Goal: Task Accomplishment & Management: Manage account settings

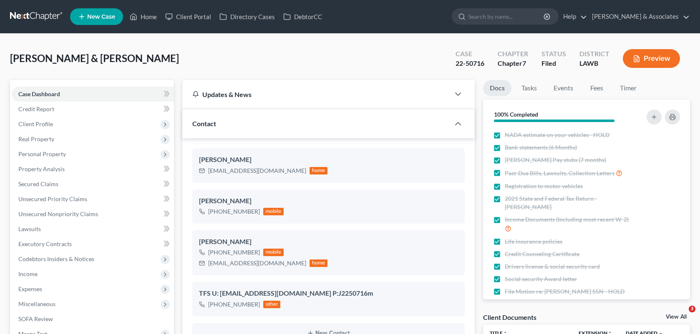
select select "8"
select select "0"
click at [146, 15] on link "Home" at bounding box center [143, 16] width 35 height 15
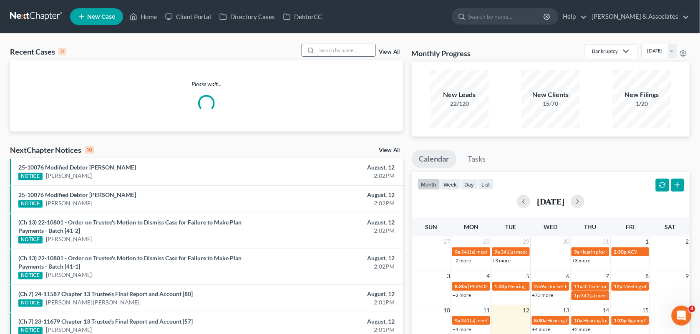
click at [322, 50] on input "search" at bounding box center [346, 50] width 58 height 12
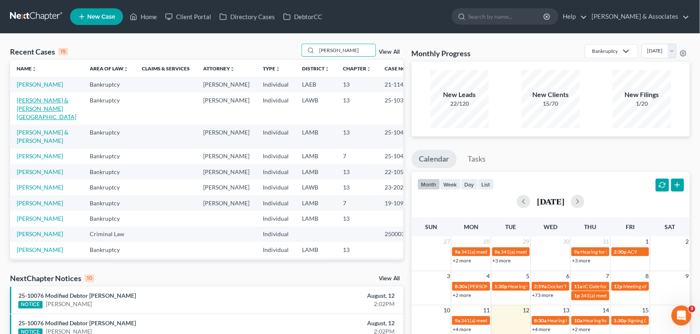
type input "[PERSON_NAME]"
click at [41, 107] on link "[PERSON_NAME] & [PERSON_NAME][GEOGRAPHIC_DATA]" at bounding box center [47, 109] width 60 height 24
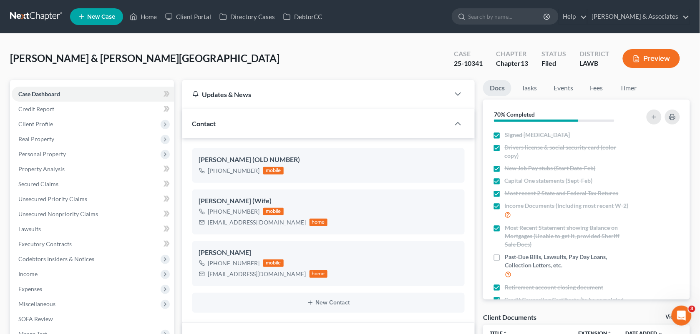
scroll to position [2097, 0]
click at [563, 84] on link "Events" at bounding box center [563, 88] width 33 height 16
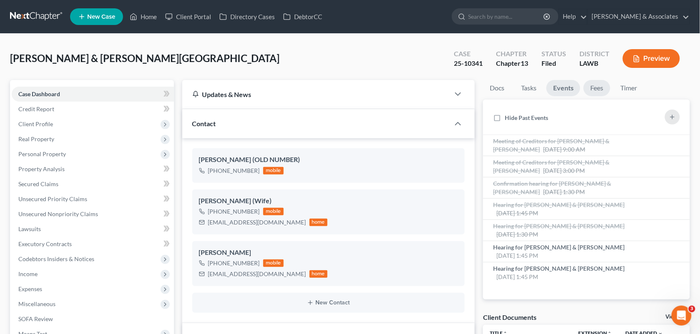
click at [601, 89] on link "Fees" at bounding box center [596, 88] width 27 height 16
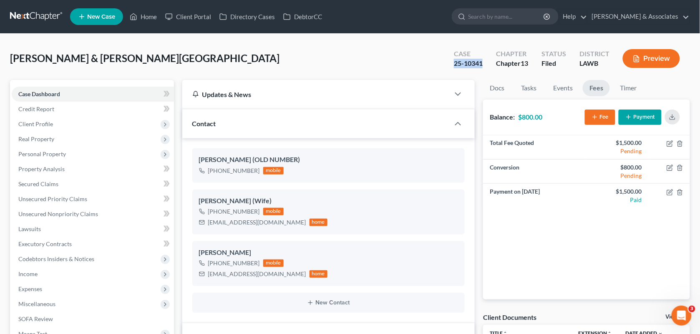
drag, startPoint x: 484, startPoint y: 65, endPoint x: 452, endPoint y: 64, distance: 32.1
click at [452, 64] on div "Case 25-10341" at bounding box center [468, 59] width 42 height 25
copy div "25-10341"
drag, startPoint x: 705, startPoint y: 29, endPoint x: 609, endPoint y: 20, distance: 96.3
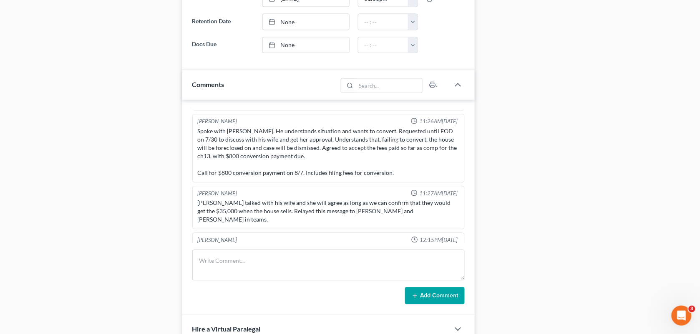
scroll to position [461, 0]
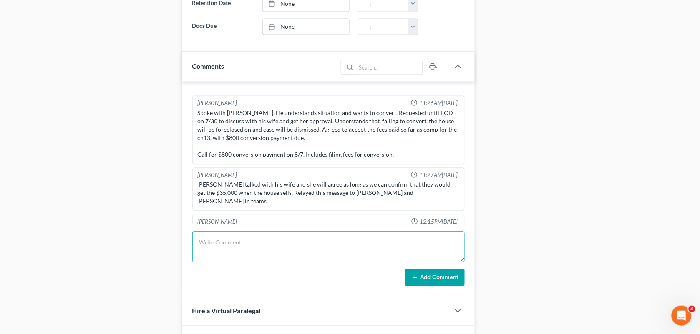
click at [263, 263] on textarea at bounding box center [328, 247] width 273 height 31
type textarea "Called to make the payment of $800 for his conversion fee, but did not account …"
click at [434, 271] on button "Add Comment" at bounding box center [435, 278] width 60 height 18
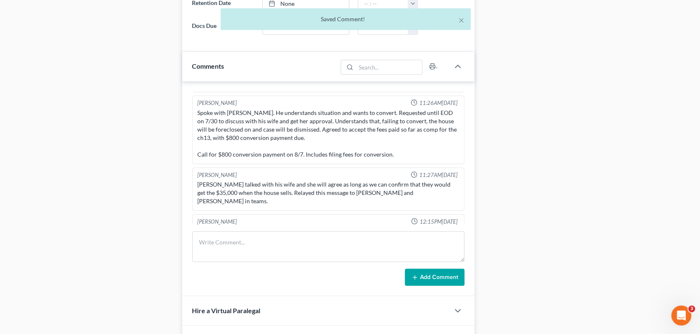
scroll to position [2137, 0]
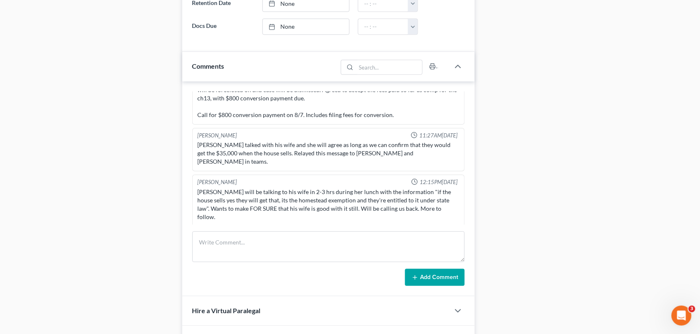
click at [516, 196] on div "Docs Tasks Events Fees Timer 70% Completed Nothing here yet! Signed [MEDICAL_DA…" at bounding box center [586, 16] width 215 height 795
click at [326, 240] on textarea at bounding box center [328, 247] width 273 height 31
type textarea "M"
type textarea "Called back and made payment of $840 for conversion fee."
click at [436, 287] on button "Add Comment" at bounding box center [435, 278] width 60 height 18
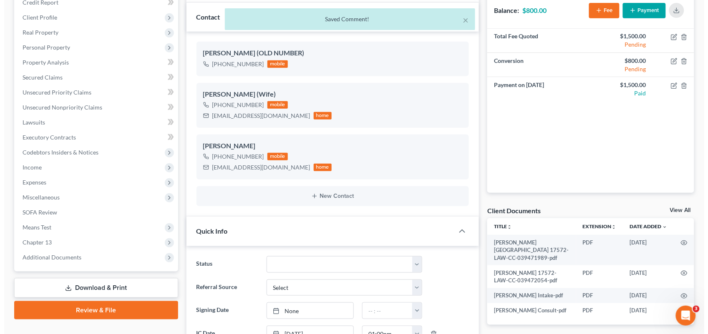
scroll to position [96, 0]
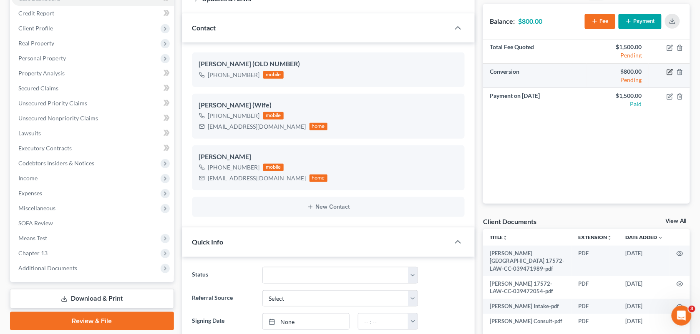
click at [668, 73] on icon "button" at bounding box center [669, 72] width 7 height 7
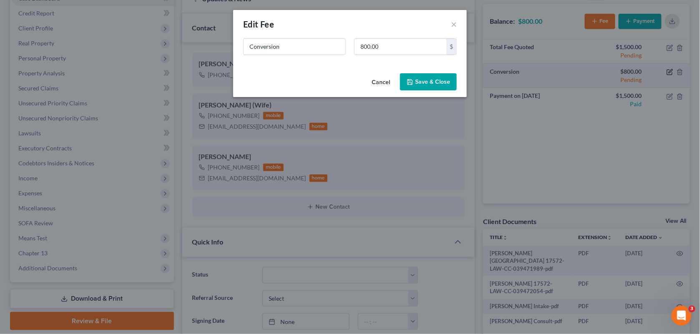
scroll to position [2159, 0]
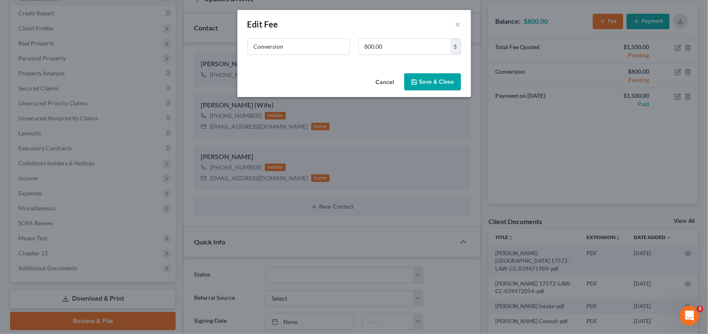
click at [377, 81] on button "Cancel" at bounding box center [385, 82] width 32 height 17
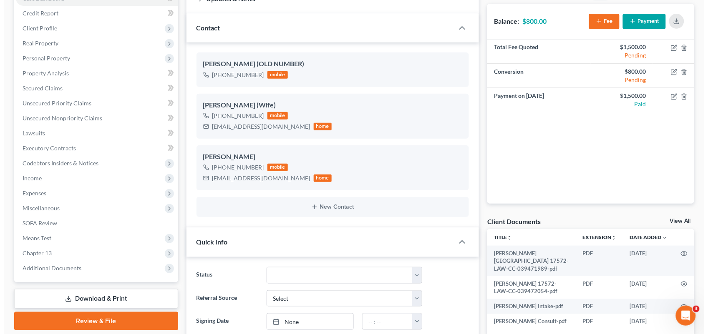
scroll to position [2167, 0]
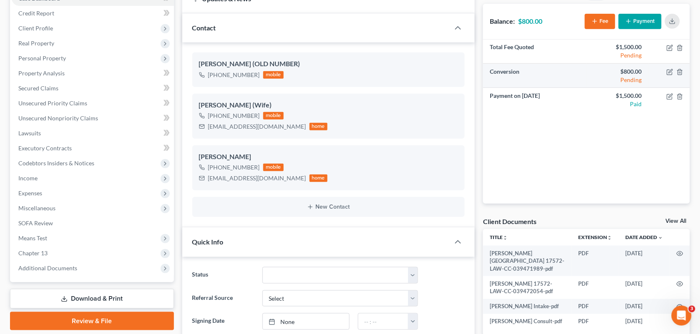
click at [591, 67] on td "$800.00 Pending" at bounding box center [617, 76] width 62 height 24
click at [621, 76] on div "Pending" at bounding box center [617, 80] width 49 height 8
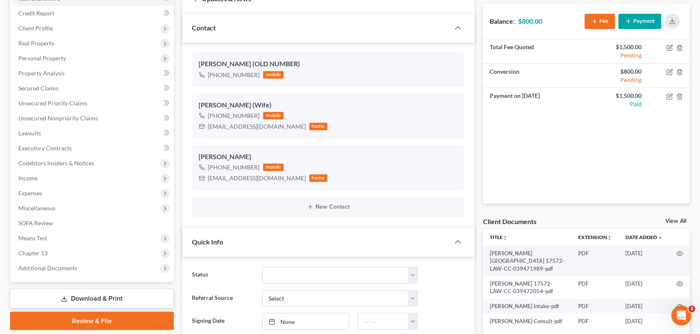
click at [631, 18] on icon "button" at bounding box center [628, 21] width 7 height 7
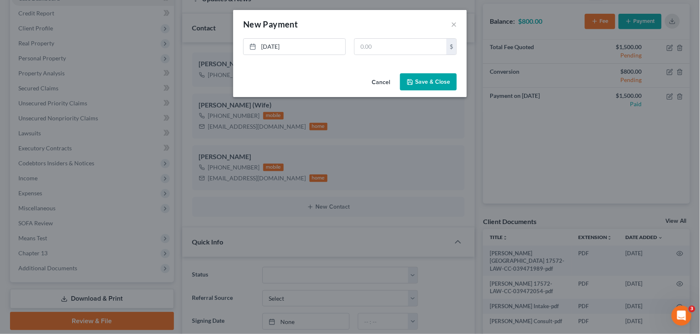
scroll to position [2159, 0]
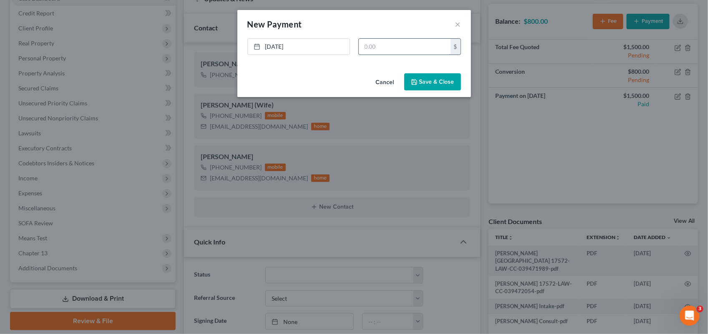
click at [416, 44] on input "text" at bounding box center [405, 47] width 92 height 16
type input "9"
type input "800.00"
click at [422, 86] on button "Save & Close" at bounding box center [432, 82] width 57 height 18
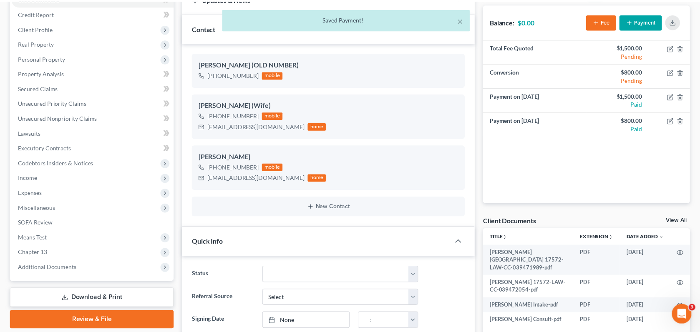
scroll to position [2167, 0]
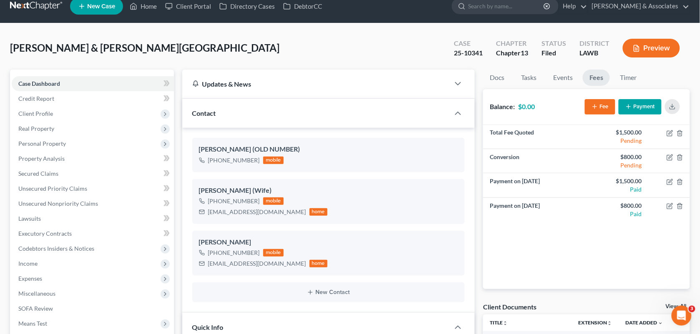
scroll to position [0, 0]
